Goal: Task Accomplishment & Management: Complete application form

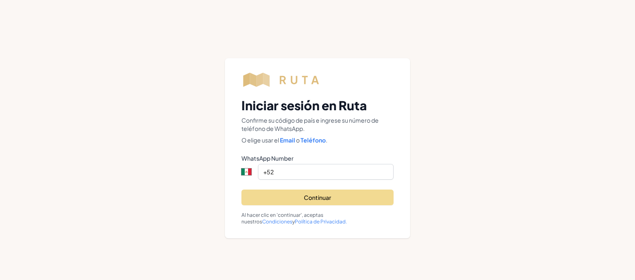
select select "MX"
type input "[PHONE_NUMBER]"
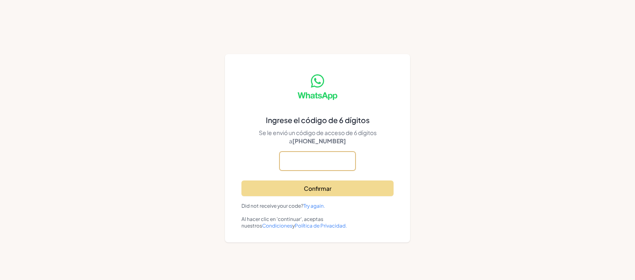
click at [329, 165] on input "text" at bounding box center [318, 161] width 76 height 19
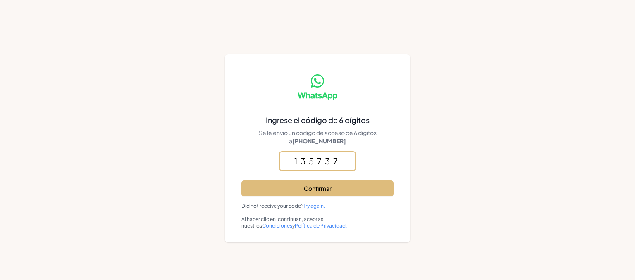
type input "135737"
click at [321, 187] on button "Confirmar" at bounding box center [317, 189] width 152 height 16
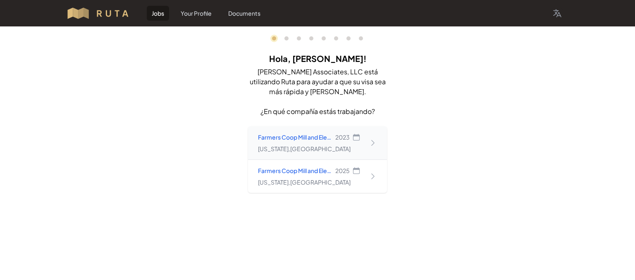
click at [376, 143] on icon at bounding box center [373, 143] width 8 height 8
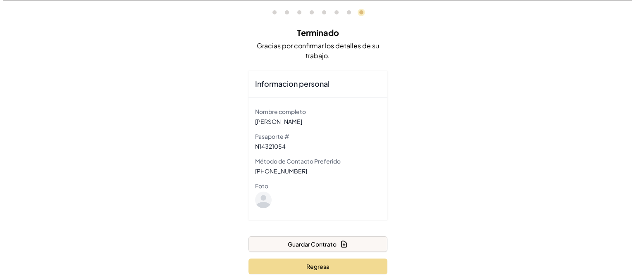
scroll to position [40, 0]
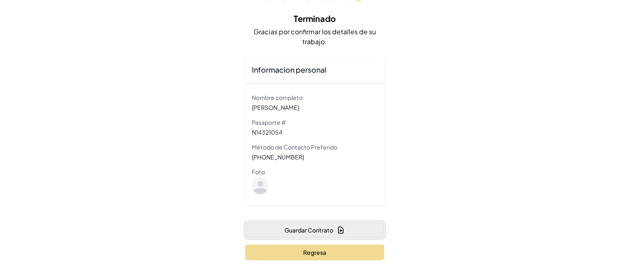
click at [323, 232] on button "Guardar Contrato" at bounding box center [314, 230] width 139 height 16
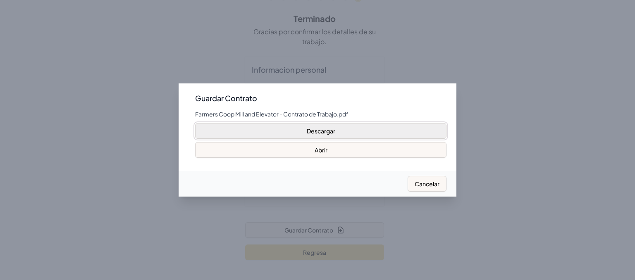
click at [348, 131] on button "Descargar" at bounding box center [320, 131] width 251 height 16
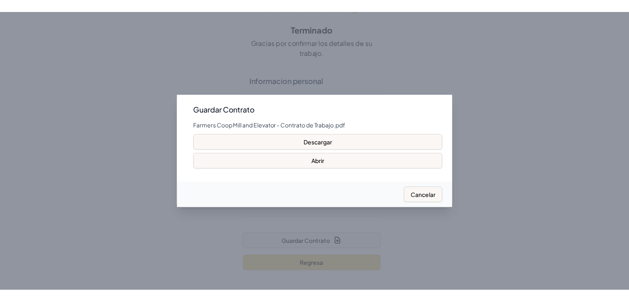
scroll to position [19, 0]
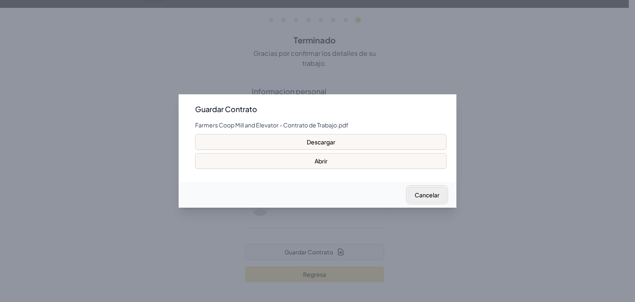
click at [435, 195] on button "Cancelar" at bounding box center [427, 195] width 39 height 16
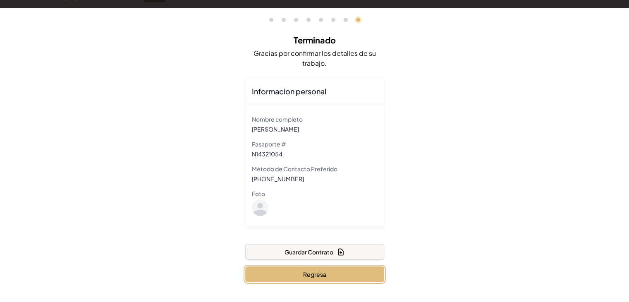
click at [275, 272] on button "Regresa" at bounding box center [314, 274] width 139 height 16
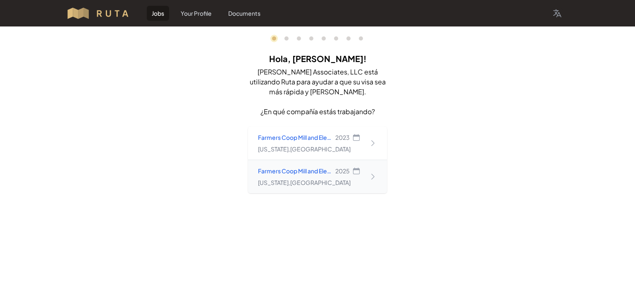
click at [364, 186] on div "Farmers Coop Mill and Elevator 2025 [US_STATE] , [GEOGRAPHIC_DATA]" at bounding box center [317, 176] width 139 height 33
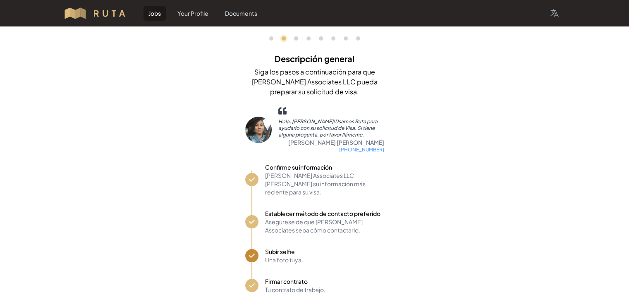
click at [256, 249] on span "Progress" at bounding box center [251, 255] width 13 height 13
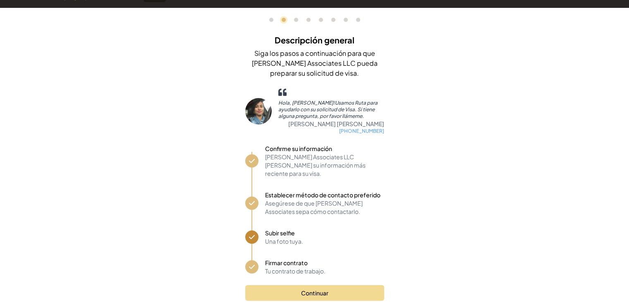
scroll to position [29, 0]
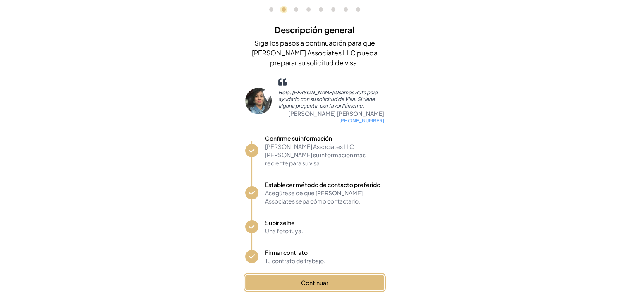
click at [305, 278] on button "Continuar" at bounding box center [314, 283] width 139 height 16
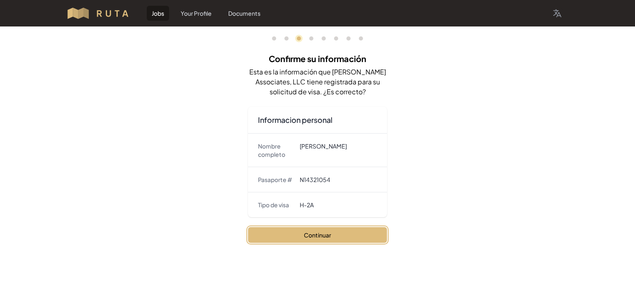
click at [329, 237] on button "Continuar" at bounding box center [317, 235] width 139 height 16
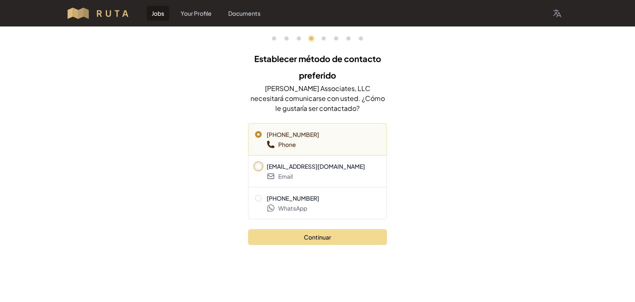
click at [261, 163] on span "[EMAIL_ADDRESS][DOMAIN_NAME]" at bounding box center [317, 166] width 125 height 8
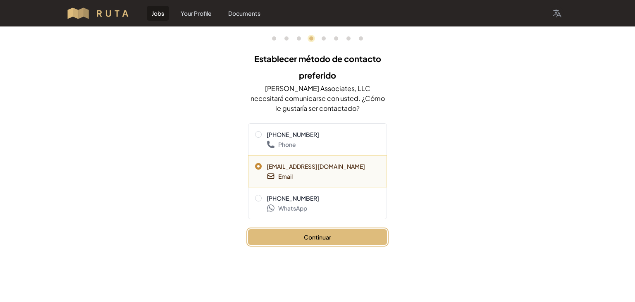
click at [312, 235] on button "Continuar" at bounding box center [317, 237] width 139 height 16
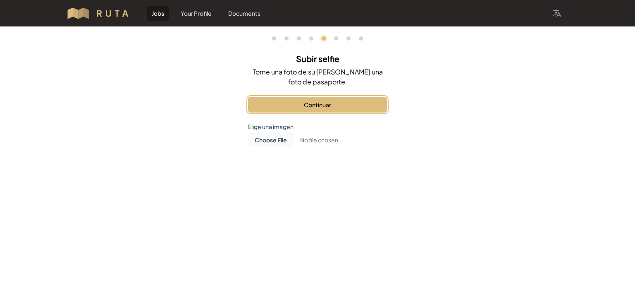
click at [337, 103] on button "Continuar" at bounding box center [317, 105] width 139 height 16
click at [307, 107] on button "Firmar contrato" at bounding box center [317, 105] width 139 height 16
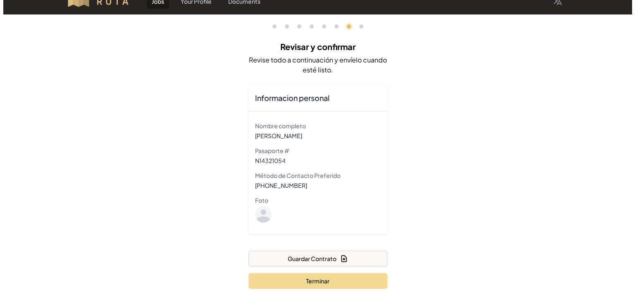
scroll to position [19, 0]
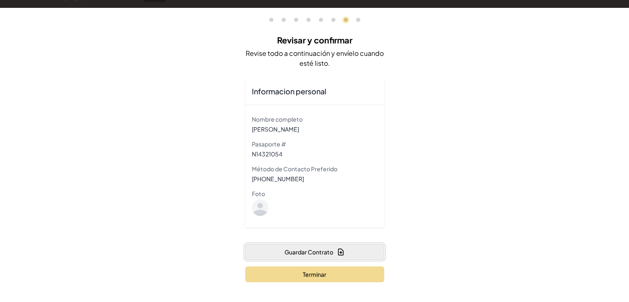
click at [341, 253] on icon "button" at bounding box center [341, 252] width 8 height 8
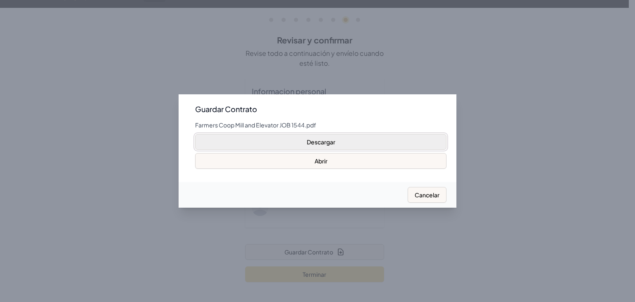
click at [334, 145] on button "Descargar" at bounding box center [320, 142] width 251 height 16
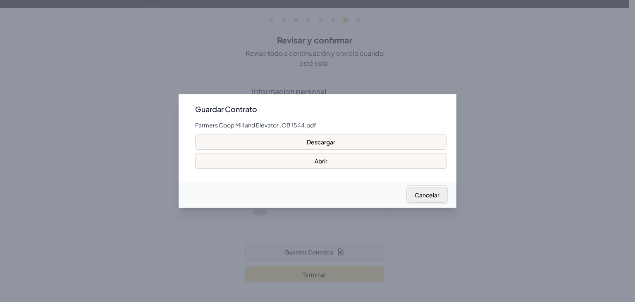
click at [421, 195] on button "Cancelar" at bounding box center [427, 195] width 39 height 16
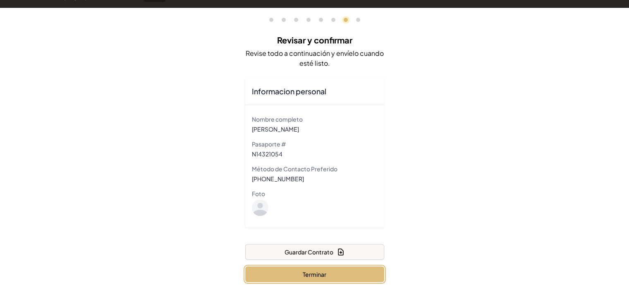
click at [358, 277] on button "Terminar" at bounding box center [314, 274] width 139 height 16
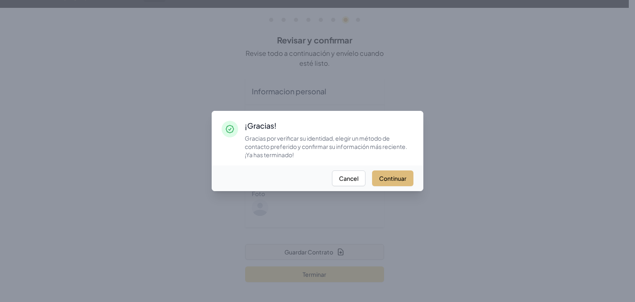
click at [387, 180] on button "Continuar" at bounding box center [392, 178] width 41 height 16
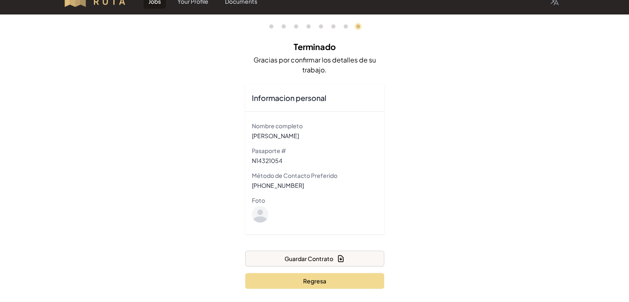
scroll to position [19, 0]
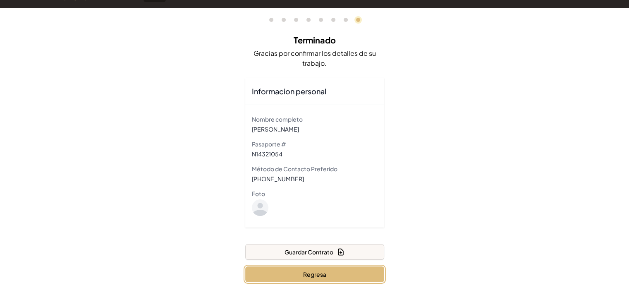
click at [350, 274] on button "Regresa" at bounding box center [314, 274] width 139 height 16
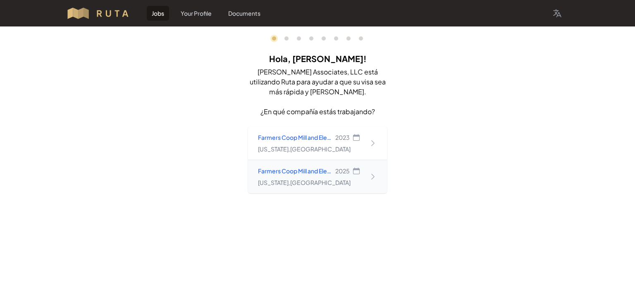
click at [372, 183] on div "Farmers Coop Mill and Elevator 2025 [US_STATE] , [GEOGRAPHIC_DATA]" at bounding box center [317, 176] width 139 height 33
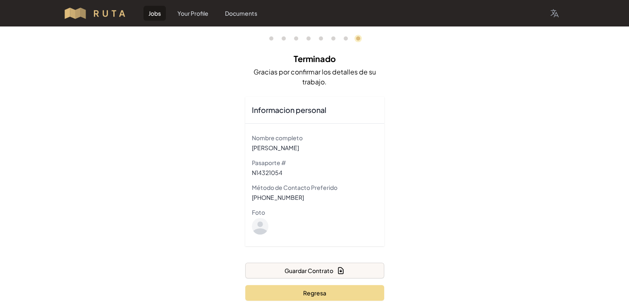
drag, startPoint x: 281, startPoint y: 31, endPoint x: 289, endPoint y: 43, distance: 13.7
click at [283, 34] on nav "0 1 3 4 5 6 7 8" at bounding box center [314, 38] width 139 height 24
click at [284, 37] on link "1" at bounding box center [284, 38] width 4 height 4
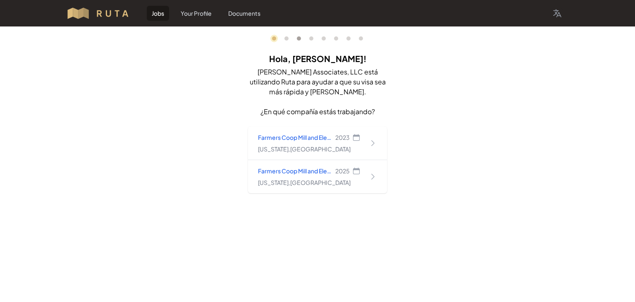
click at [297, 39] on li "3" at bounding box center [299, 38] width 4 height 4
click at [299, 38] on link "3" at bounding box center [299, 38] width 4 height 4
click at [311, 39] on link "4" at bounding box center [311, 38] width 4 height 4
click at [287, 39] on link "1" at bounding box center [286, 38] width 4 height 4
click at [347, 40] on link "7" at bounding box center [349, 38] width 4 height 4
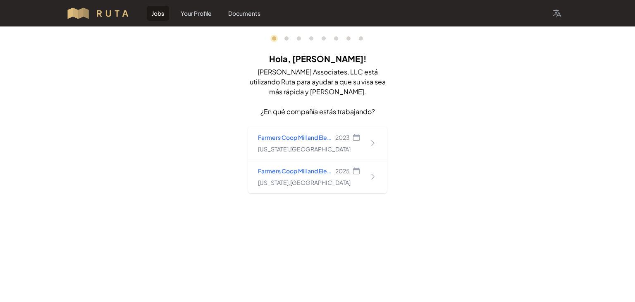
click at [337, 36] on li "6" at bounding box center [336, 38] width 4 height 4
click at [191, 12] on link "Your Profile" at bounding box center [196, 13] width 41 height 15
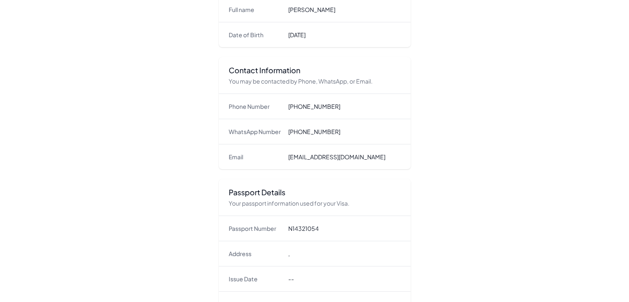
scroll to position [90, 0]
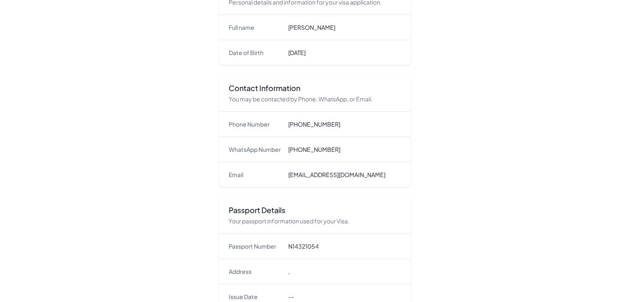
click at [304, 270] on dd "," at bounding box center [344, 271] width 112 height 8
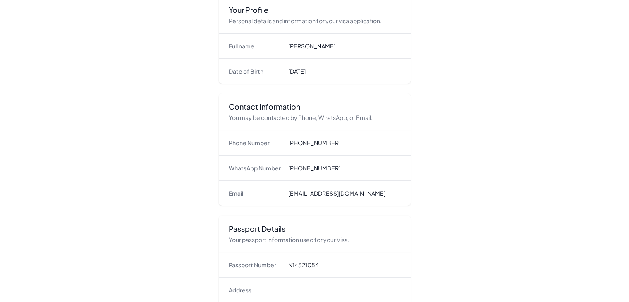
scroll to position [0, 0]
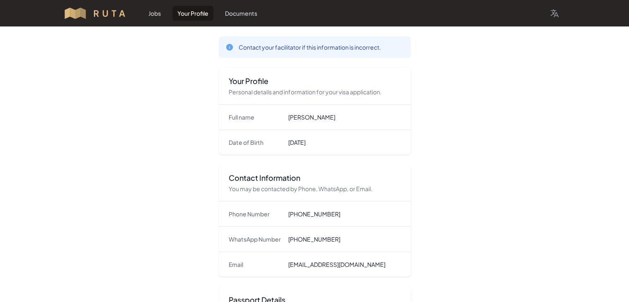
click at [205, 10] on link "Your Profile" at bounding box center [192, 13] width 41 height 15
click at [154, 10] on link "Jobs" at bounding box center [154, 13] width 22 height 15
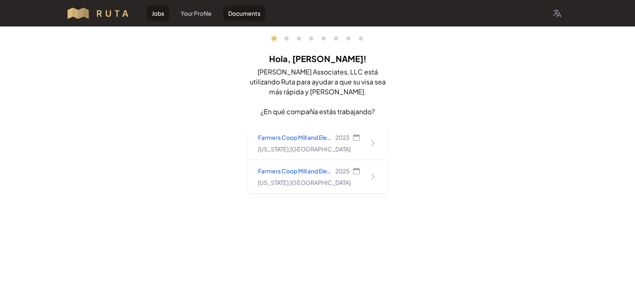
click at [253, 10] on link "Documents" at bounding box center [244, 13] width 42 height 15
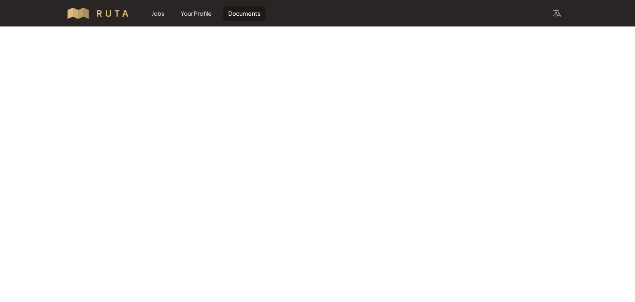
click at [244, 12] on link "Documents" at bounding box center [244, 13] width 42 height 15
click at [204, 12] on link "Your Profile" at bounding box center [196, 13] width 41 height 15
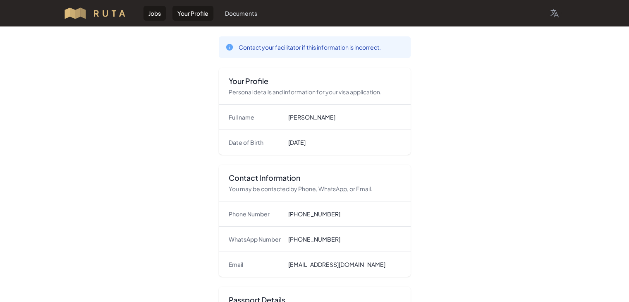
click at [155, 14] on link "Jobs" at bounding box center [154, 13] width 22 height 15
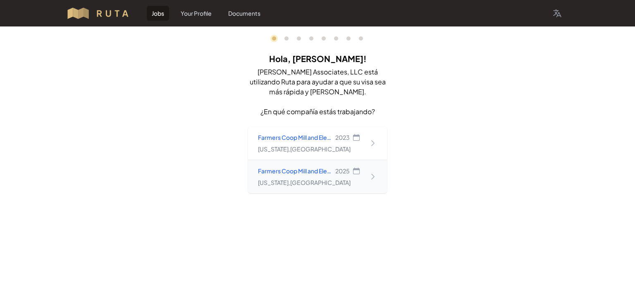
click at [321, 173] on p "Farmers Coop Mill and Elevator" at bounding box center [296, 171] width 76 height 8
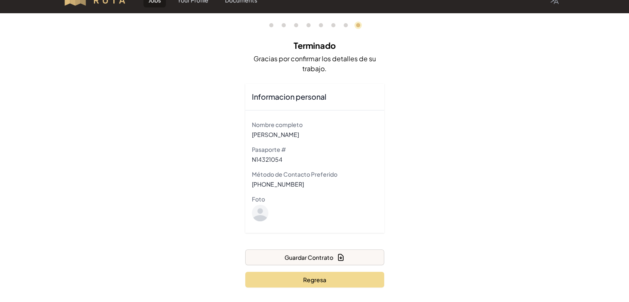
scroll to position [19, 0]
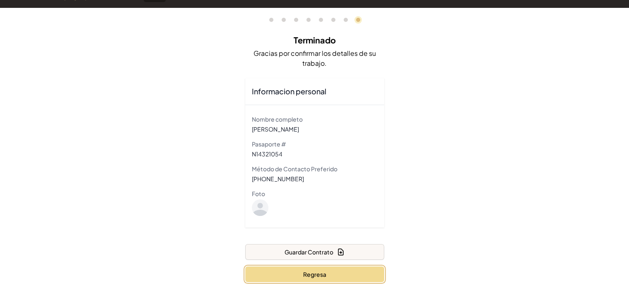
drag, startPoint x: 324, startPoint y: 275, endPoint x: 324, endPoint y: 266, distance: 8.7
click at [324, 274] on button "Regresa" at bounding box center [314, 274] width 139 height 16
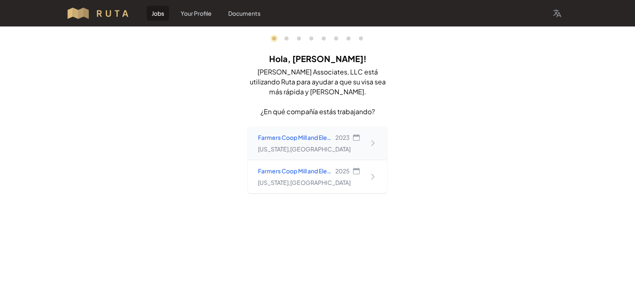
click at [334, 139] on div "Farmers Coop Mill and Elevator 2023" at bounding box center [309, 137] width 103 height 8
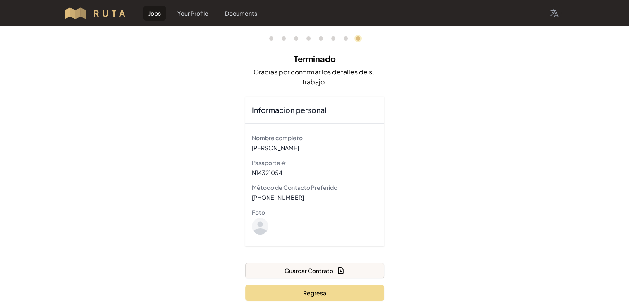
scroll to position [19, 0]
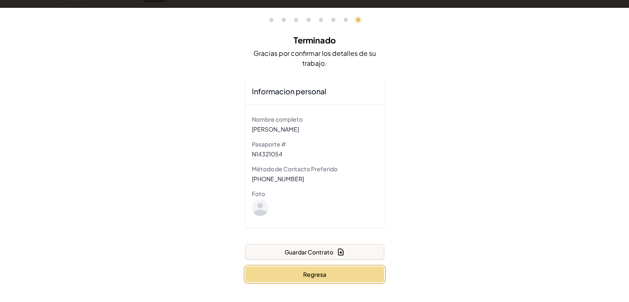
click at [363, 271] on button "Regresa" at bounding box center [314, 274] width 139 height 16
